Goal: Communication & Community: Ask a question

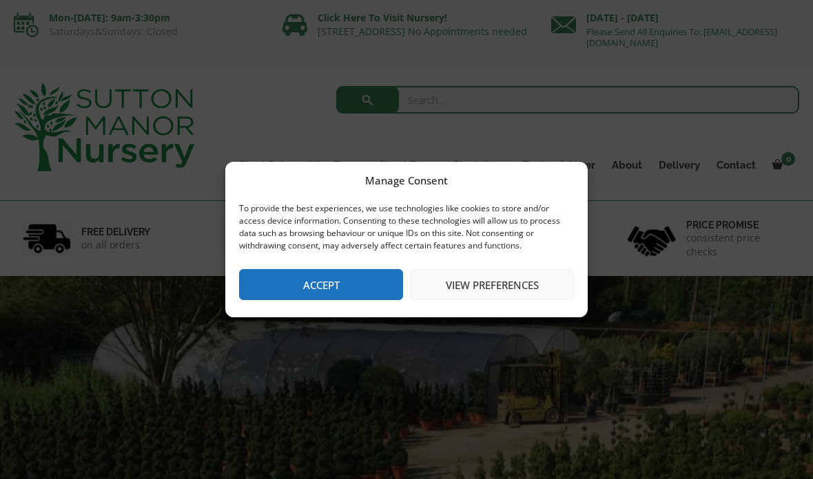
click at [293, 284] on button "Accept" at bounding box center [321, 284] width 164 height 31
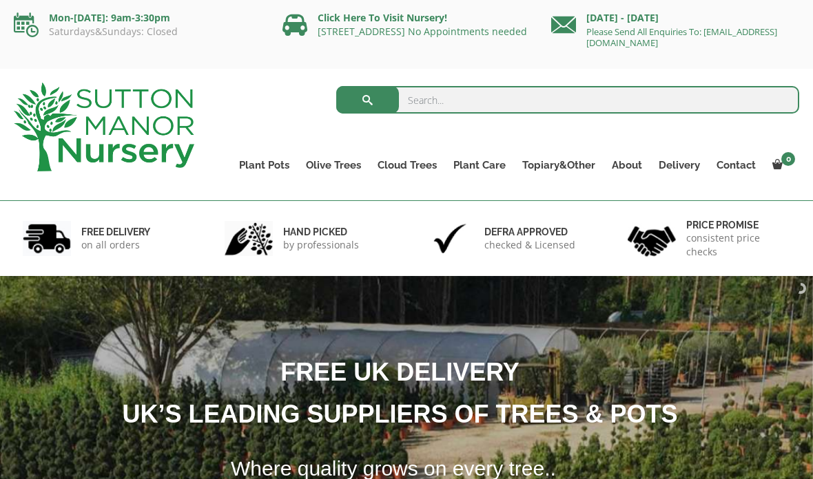
click at [735, 165] on link "Contact" at bounding box center [736, 165] width 56 height 19
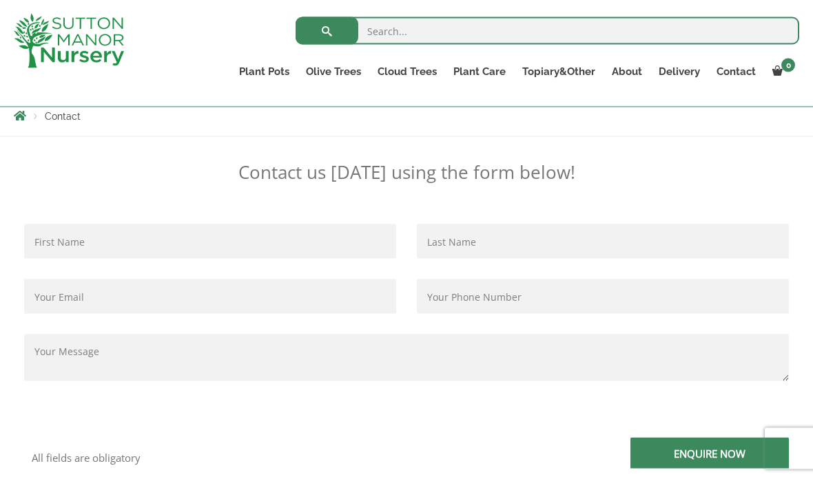
scroll to position [256, 0]
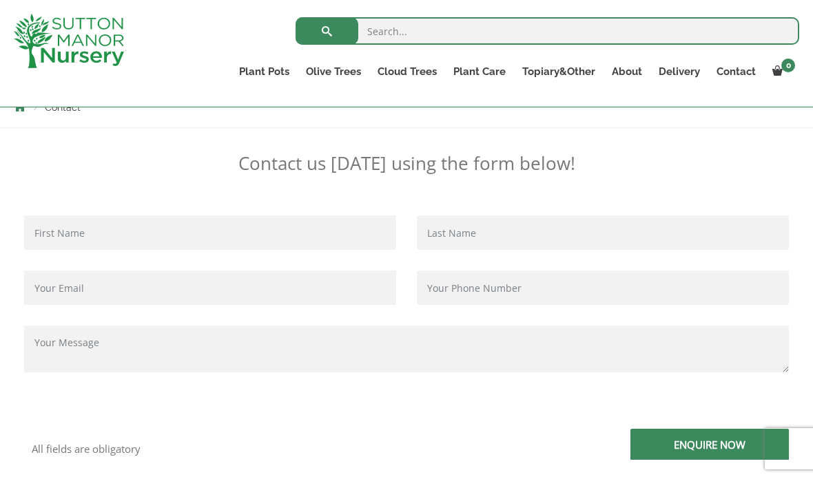
click at [50, 229] on input "Contact form" at bounding box center [210, 233] width 372 height 34
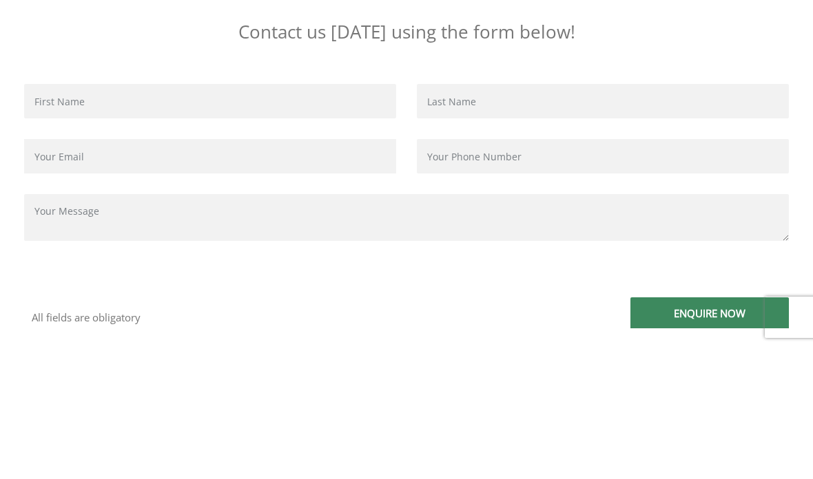
type input "[PERSON_NAME]"
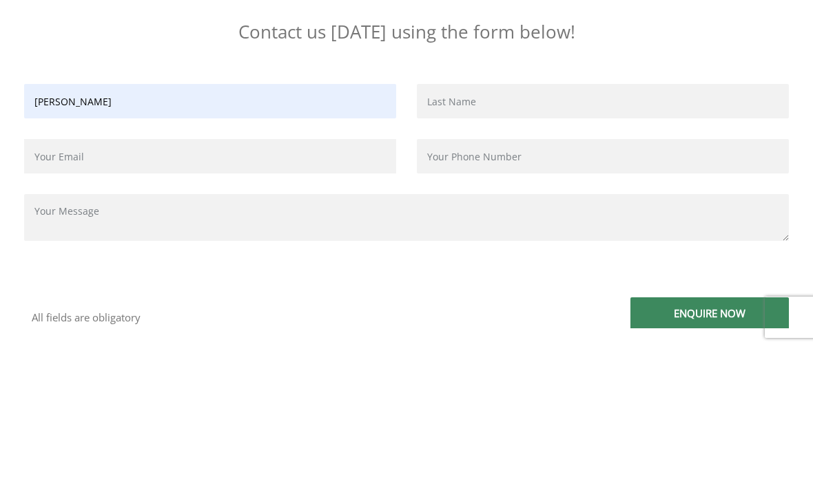
type input "[PERSON_NAME][EMAIL_ADDRESS][PERSON_NAME][DOMAIN_NAME]"
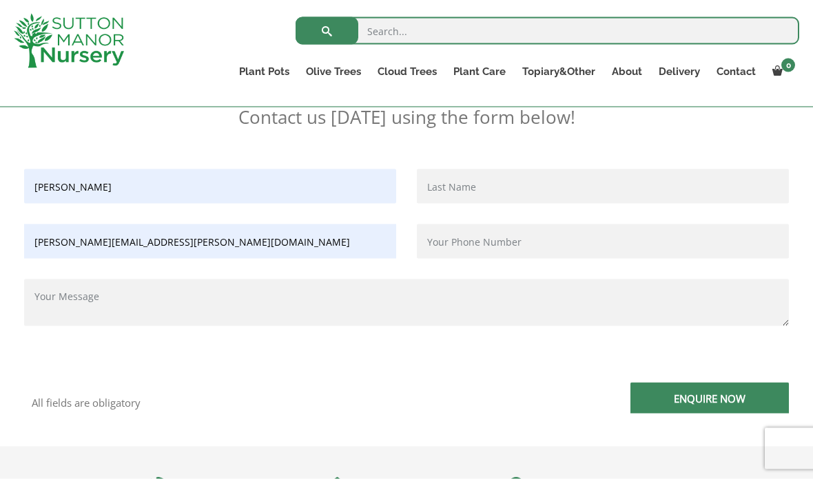
scroll to position [287, 0]
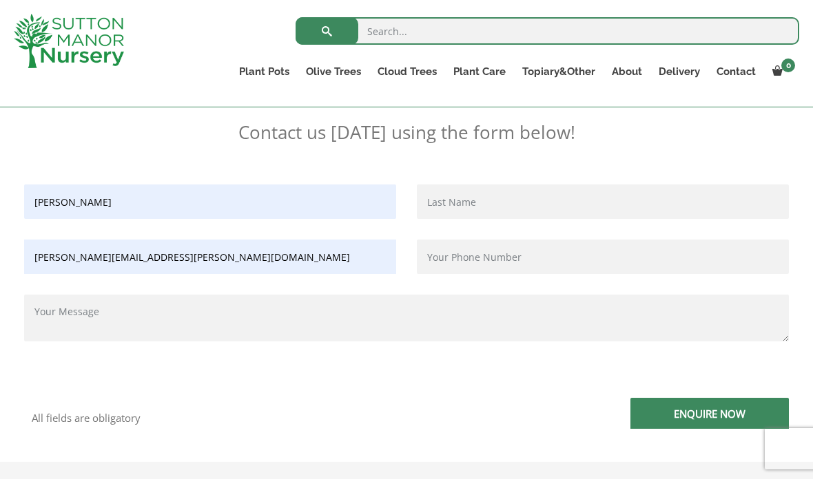
click at [443, 254] on input "Contact form" at bounding box center [603, 257] width 372 height 34
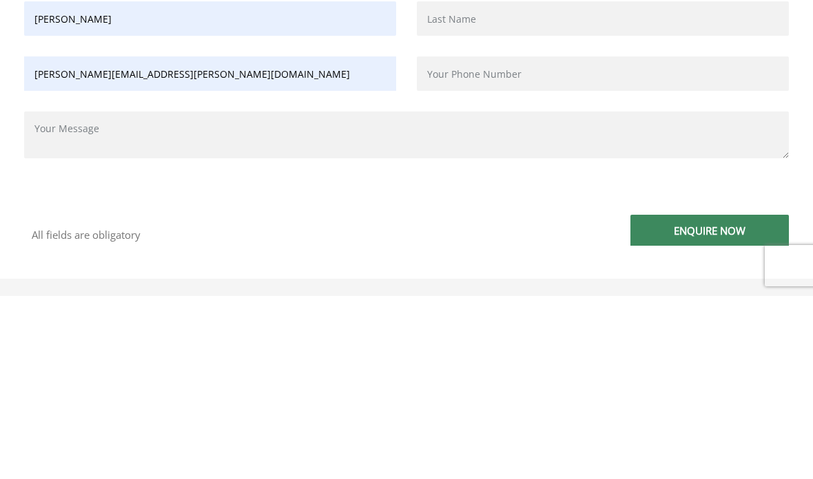
type input "[PERSON_NAME]"
type input "07881622032"
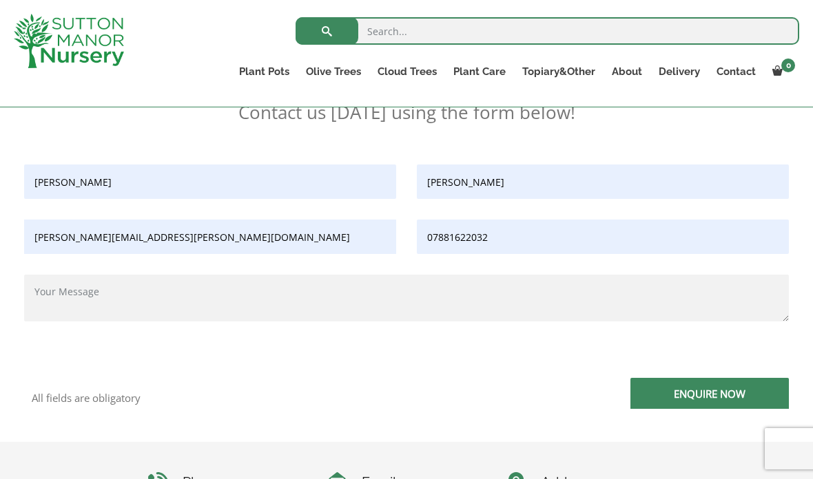
scroll to position [263, 0]
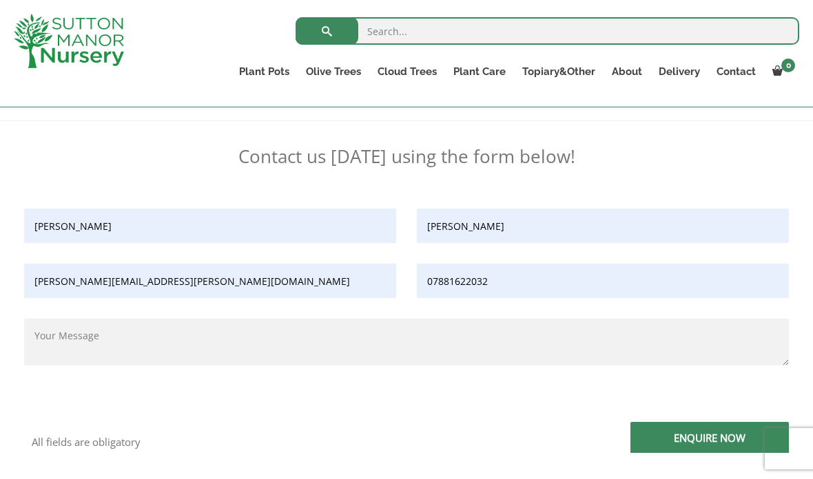
click at [52, 338] on textarea "Contact form" at bounding box center [406, 342] width 765 height 47
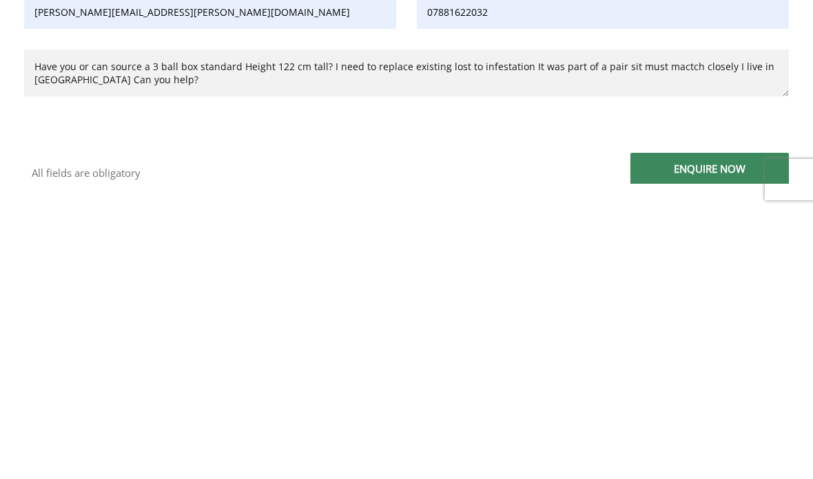
click at [661, 319] on textarea "Have you or can source a 3 ball box standard Height 122 cm tall? I need to repl…" at bounding box center [406, 342] width 765 height 47
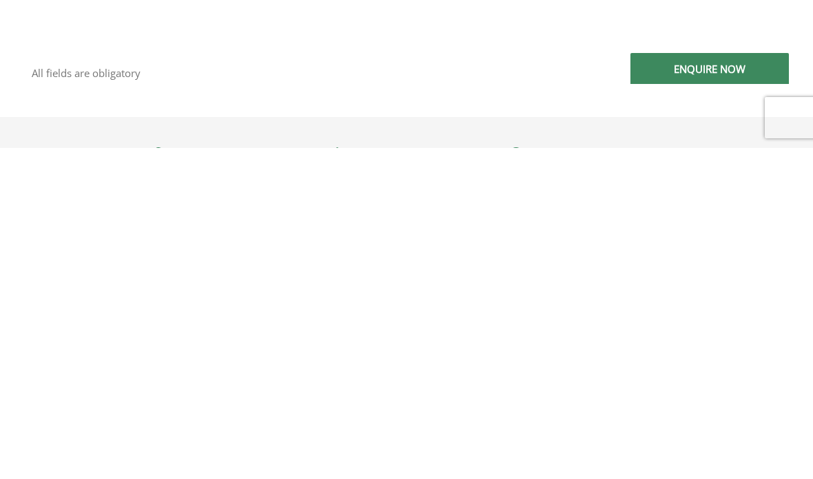
scroll to position [333, 0]
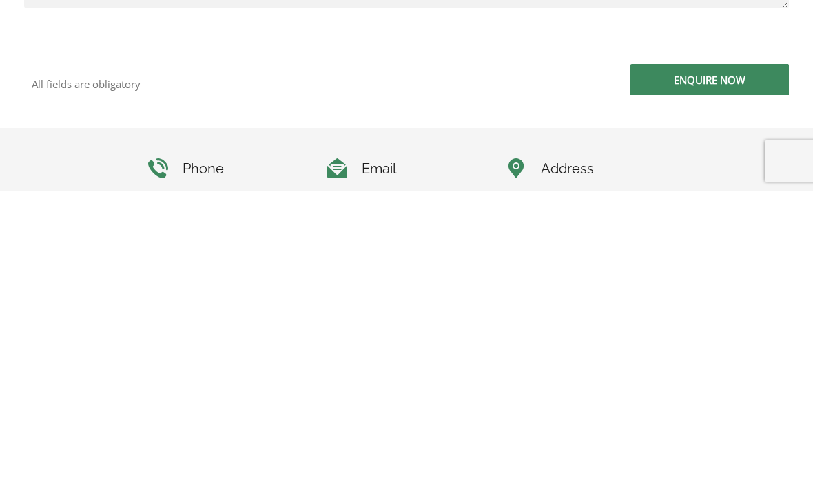
type textarea "Have you or can source a 3 ball box standard Height 122 cm tall? I need to repl…"
click at [673, 352] on input "Enquire Now" at bounding box center [709, 367] width 158 height 31
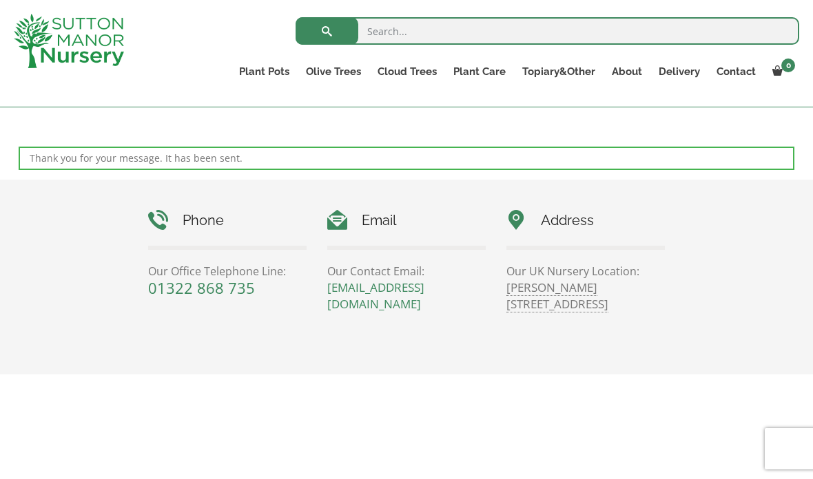
scroll to position [677, 0]
